Goal: Task Accomplishment & Management: Manage account settings

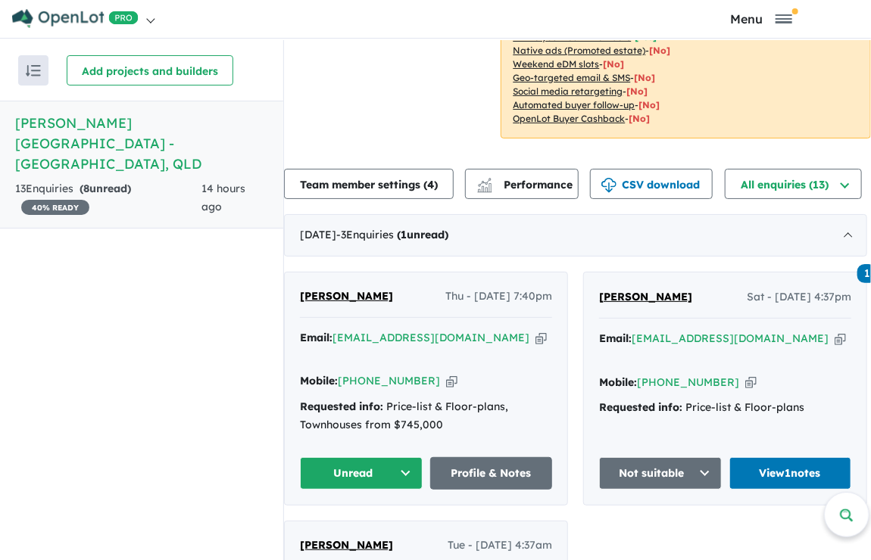
scroll to position [379, 0]
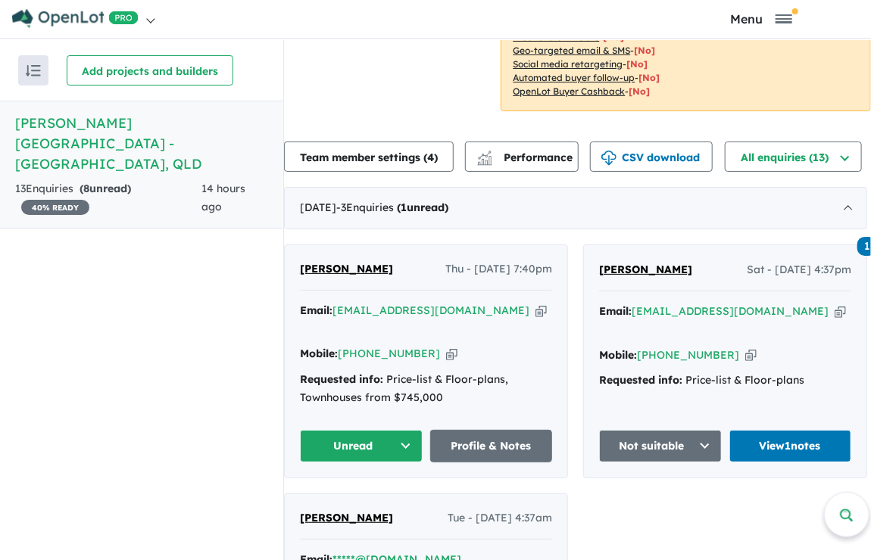
click at [348, 262] on span "[PERSON_NAME]" at bounding box center [346, 269] width 93 height 14
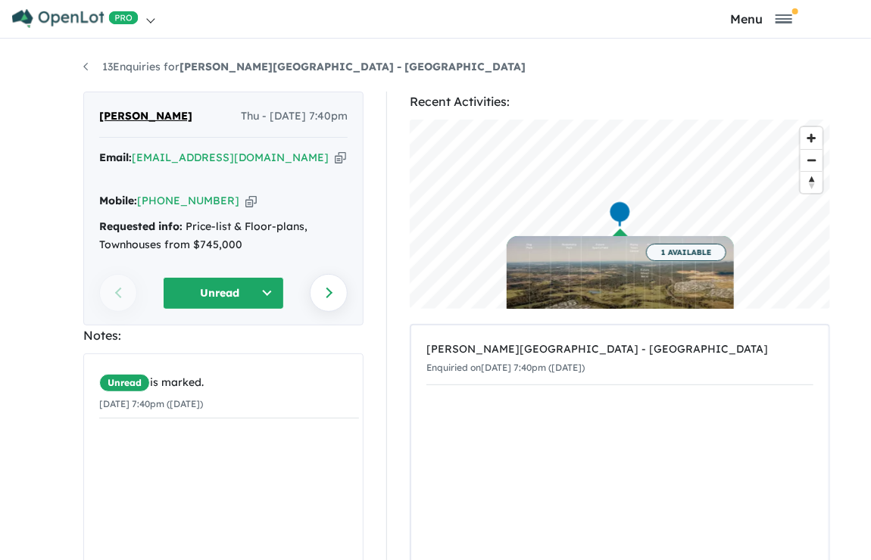
click at [335, 154] on icon "button" at bounding box center [340, 158] width 11 height 16
click at [245, 193] on icon "button" at bounding box center [250, 201] width 11 height 16
drag, startPoint x: 176, startPoint y: 120, endPoint x: 95, endPoint y: 118, distance: 81.1
click at [99, 118] on div "Kevin Sajeeve Thu - 21/08/2025, 7:40pm" at bounding box center [223, 123] width 248 height 30
copy span "[PERSON_NAME]"
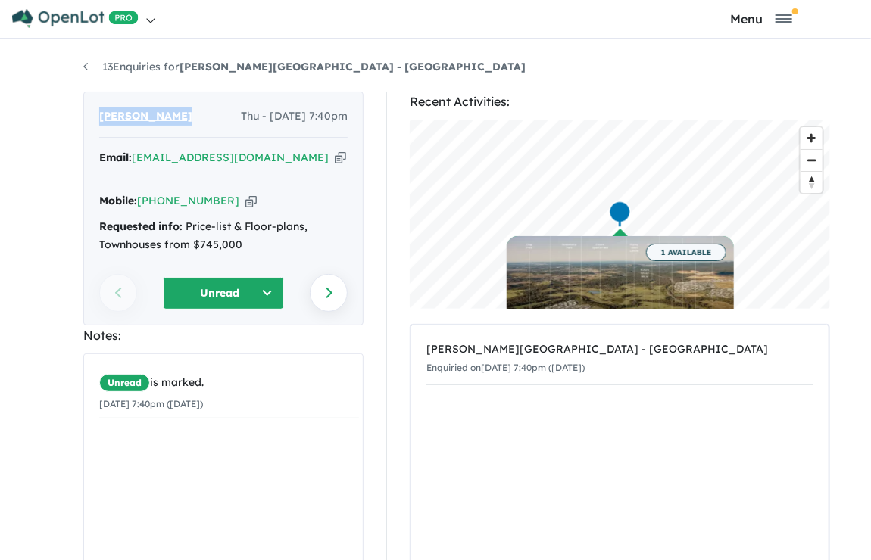
click at [253, 286] on button "Unread" at bounding box center [223, 293] width 121 height 33
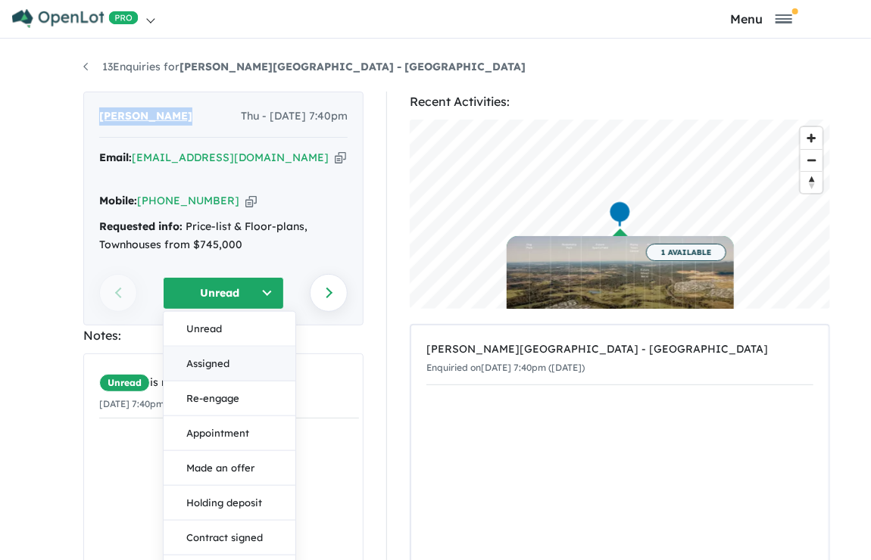
click at [242, 348] on button "Assigned" at bounding box center [230, 363] width 132 height 35
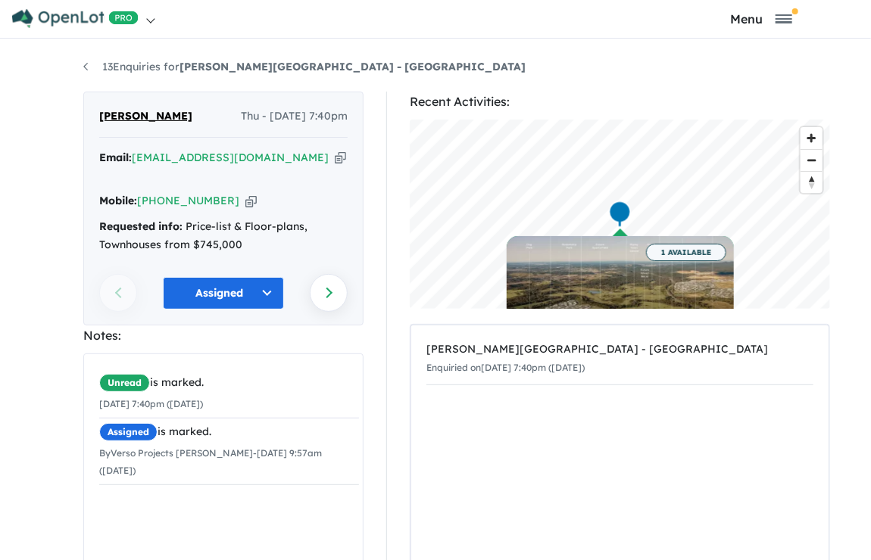
click at [275, 501] on div "Unread is marked. 21/08/2025 7:40pm (Thursday) Assigned is marked. By Verso Pro…" at bounding box center [229, 469] width 290 height 230
